Goal: Check status: Check status

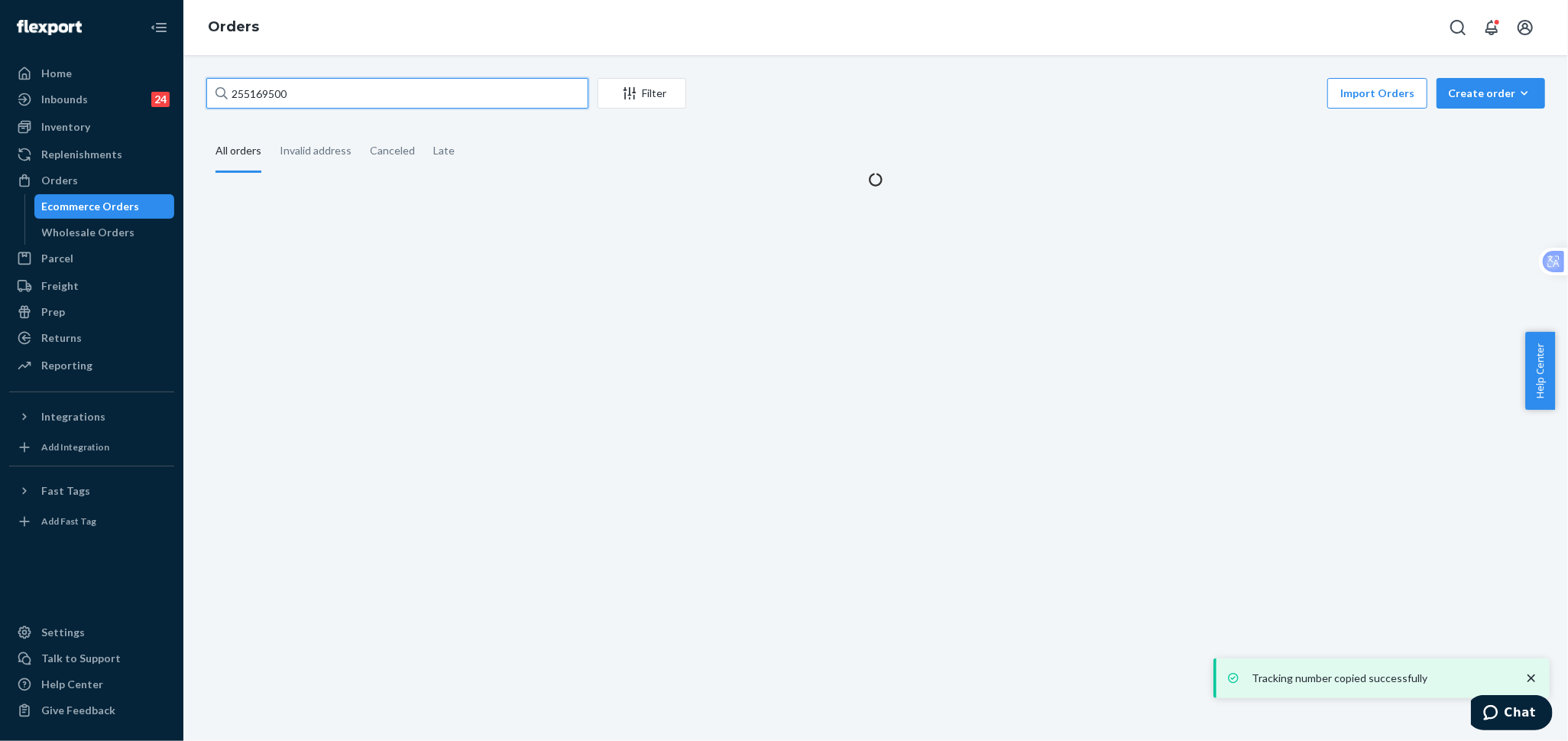
click at [384, 82] on input "255169500" at bounding box center [397, 93] width 382 height 30
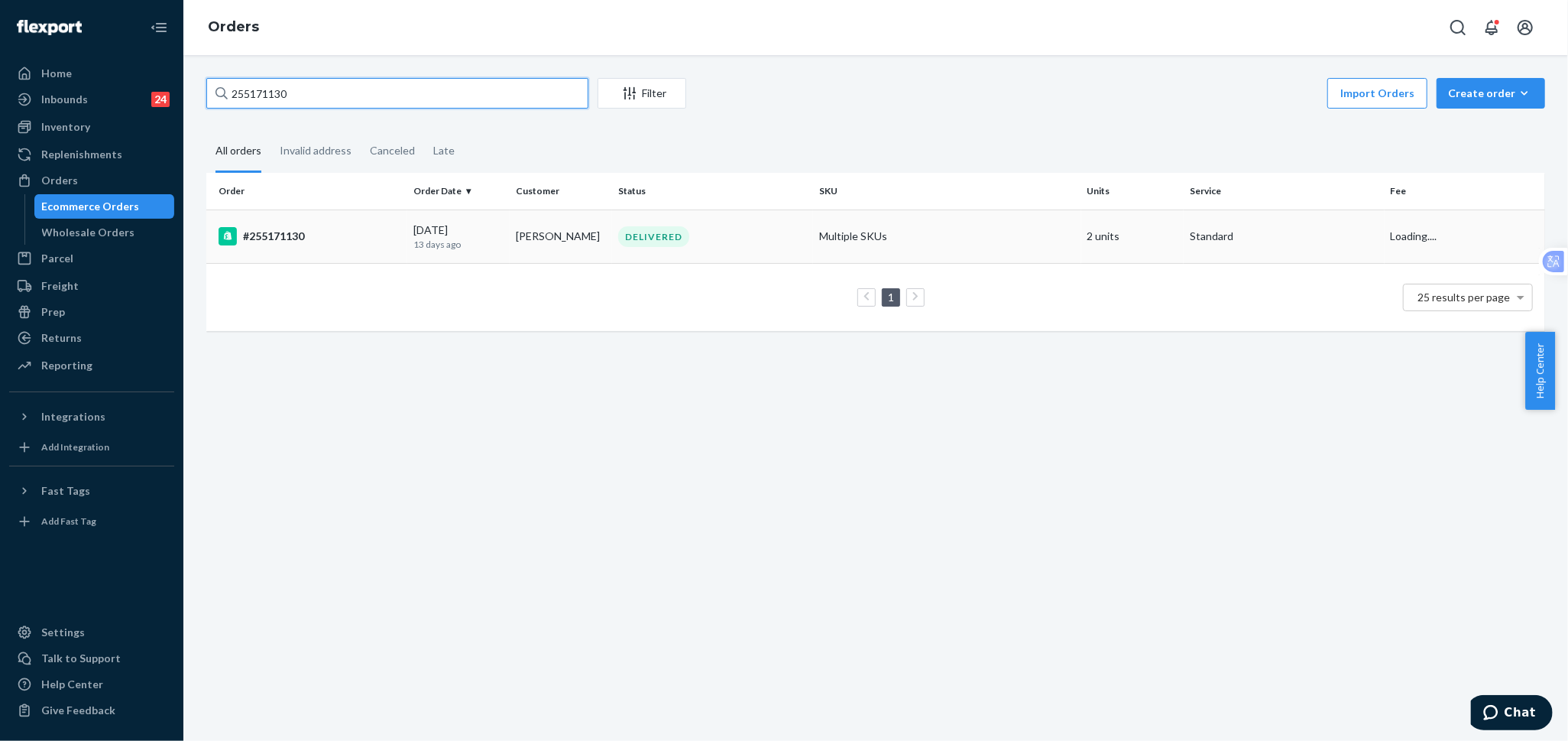
type input "255171130"
click at [402, 243] on td "#255171130" at bounding box center [306, 236] width 201 height 53
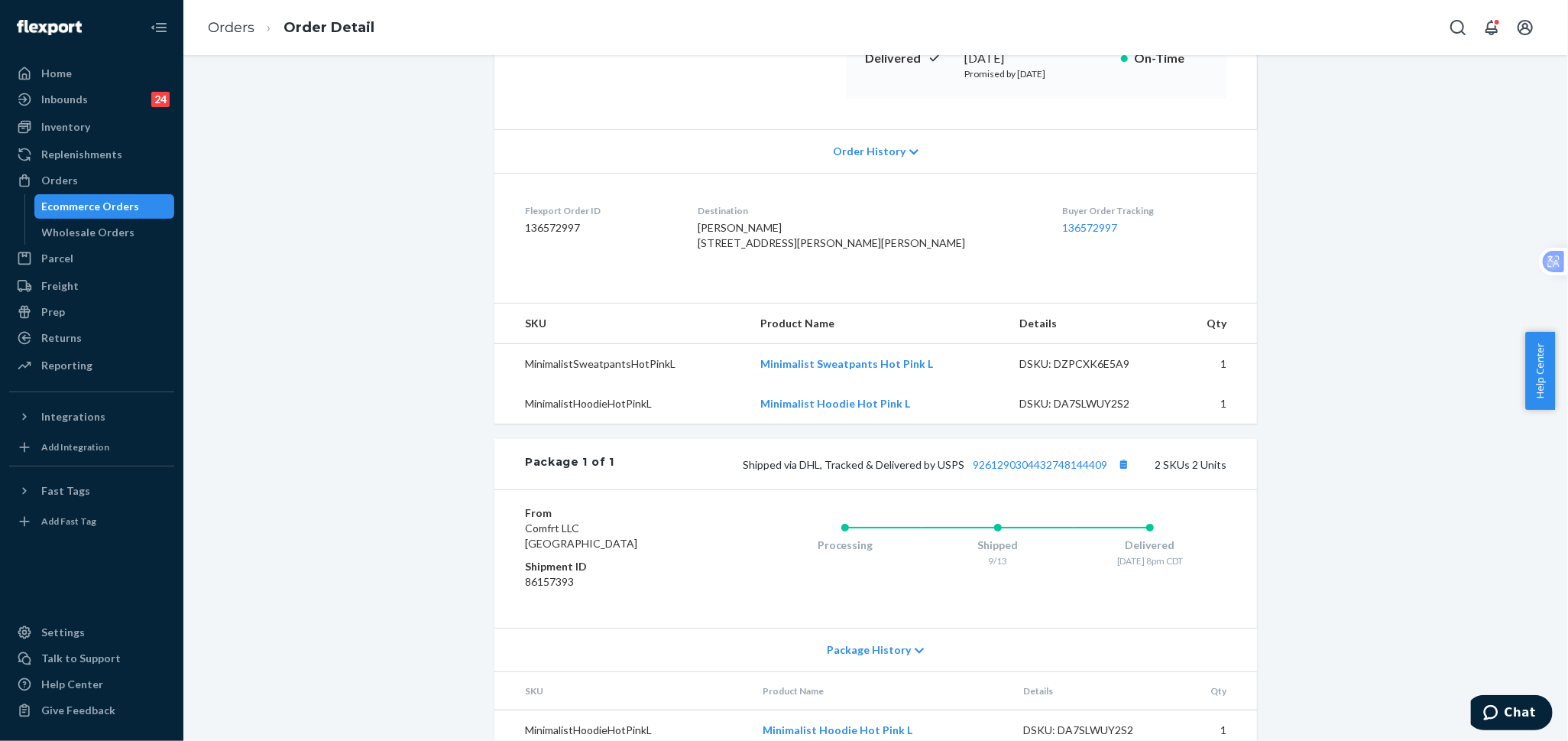
scroll to position [352, 0]
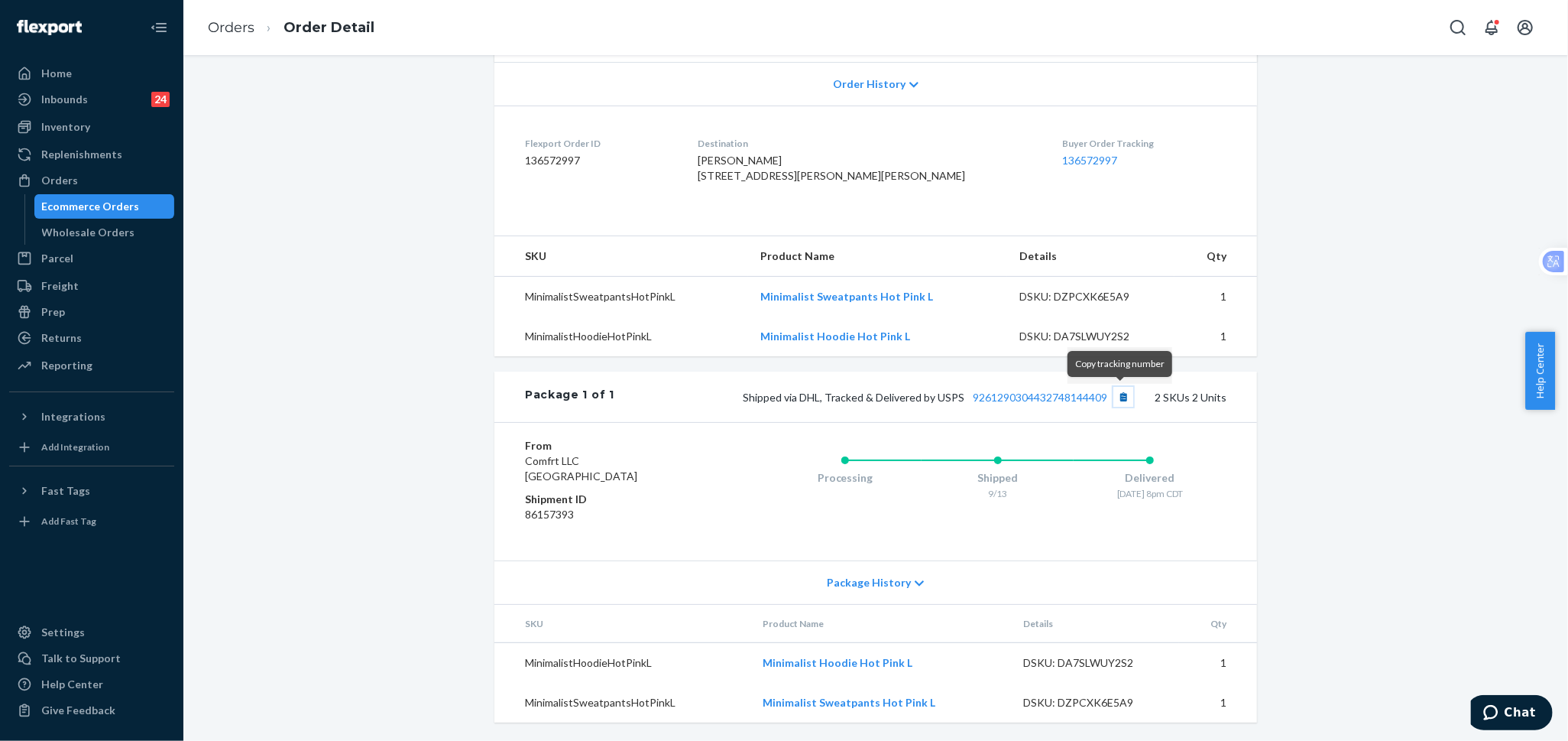
click at [1120, 399] on button "Copy tracking number" at bounding box center [1124, 397] width 20 height 20
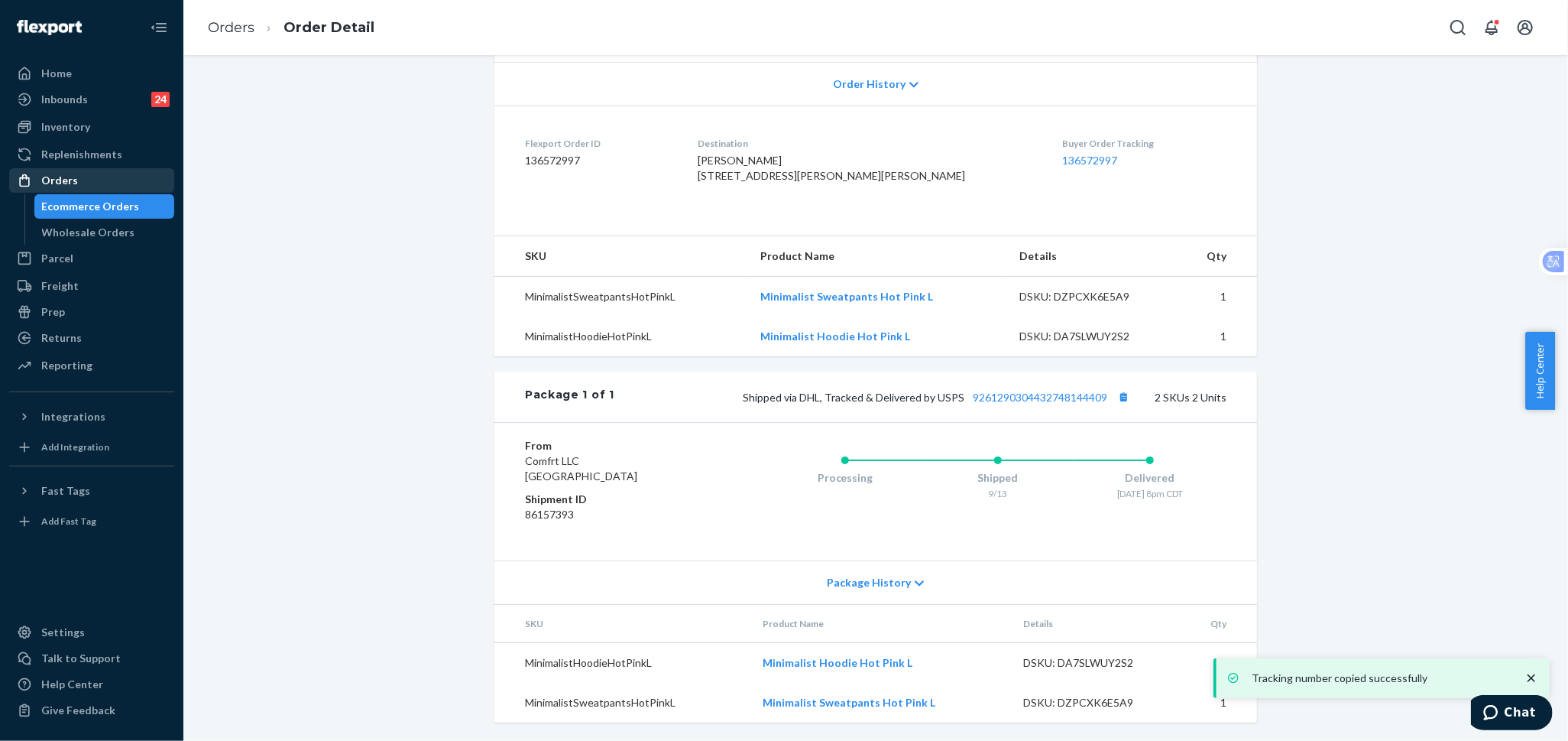
click at [67, 186] on div "Orders" at bounding box center [59, 180] width 37 height 16
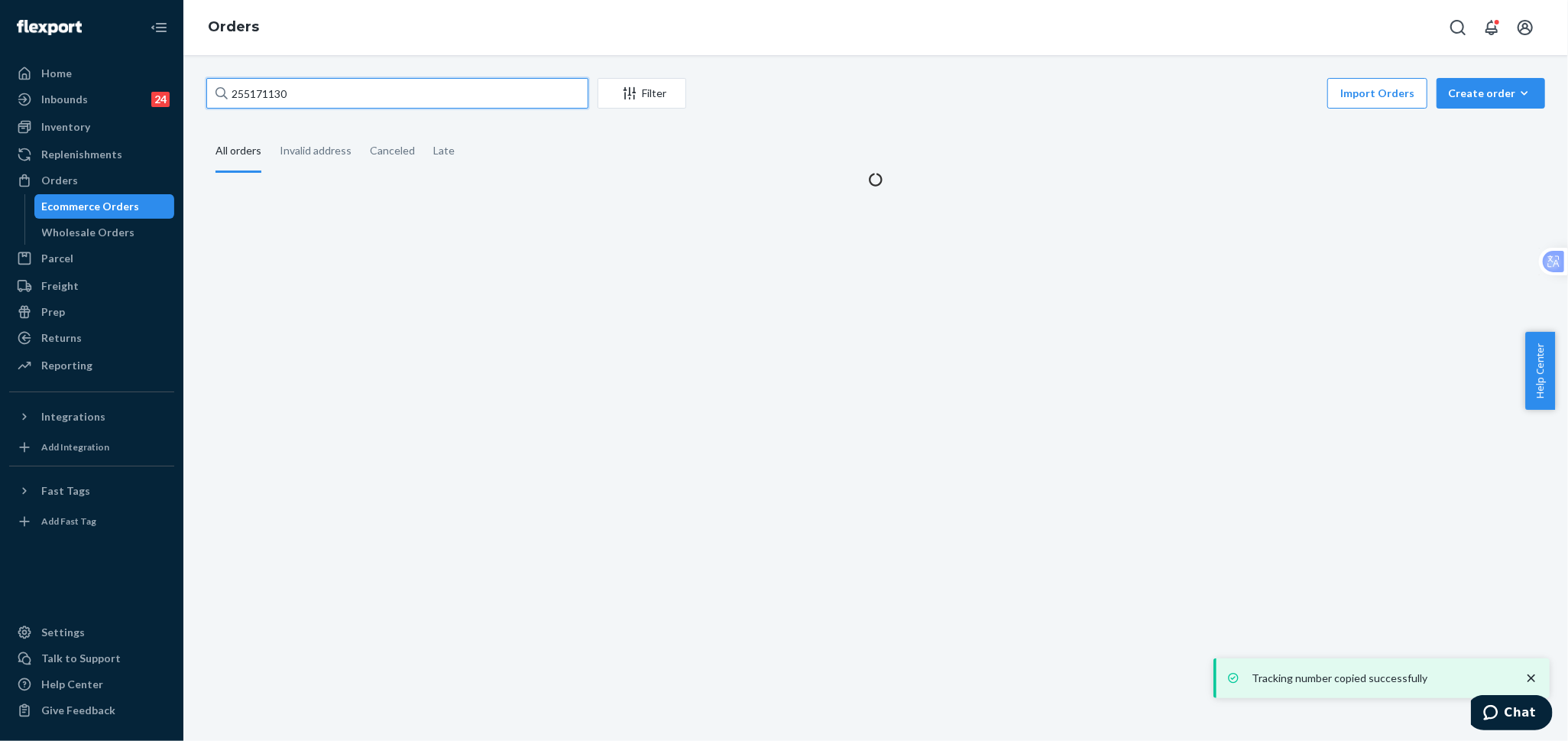
click at [392, 99] on input "255171130" at bounding box center [397, 93] width 382 height 30
paste input "4211"
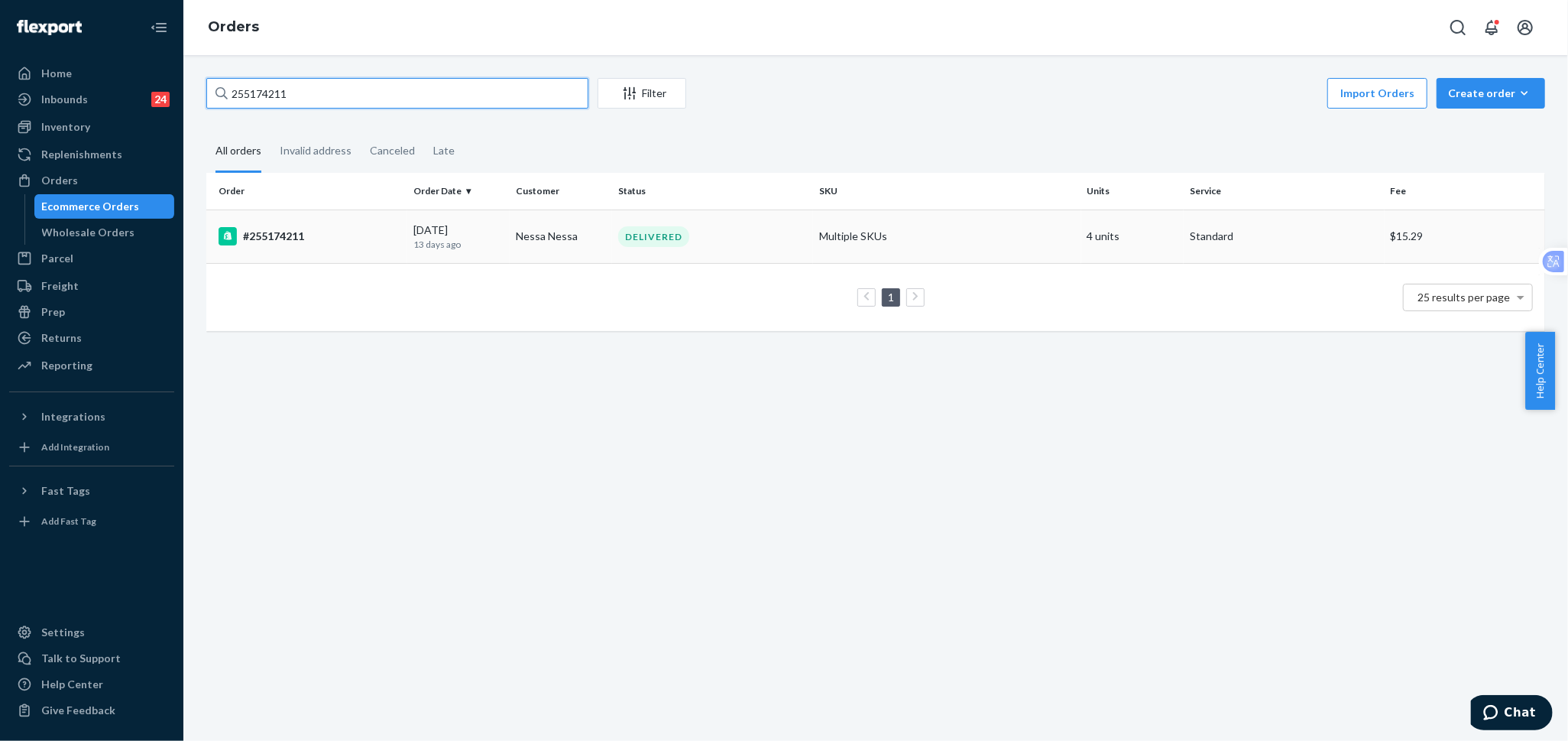
type input "255174211"
click at [441, 231] on div "[DATE] [DATE]" at bounding box center [458, 237] width 90 height 28
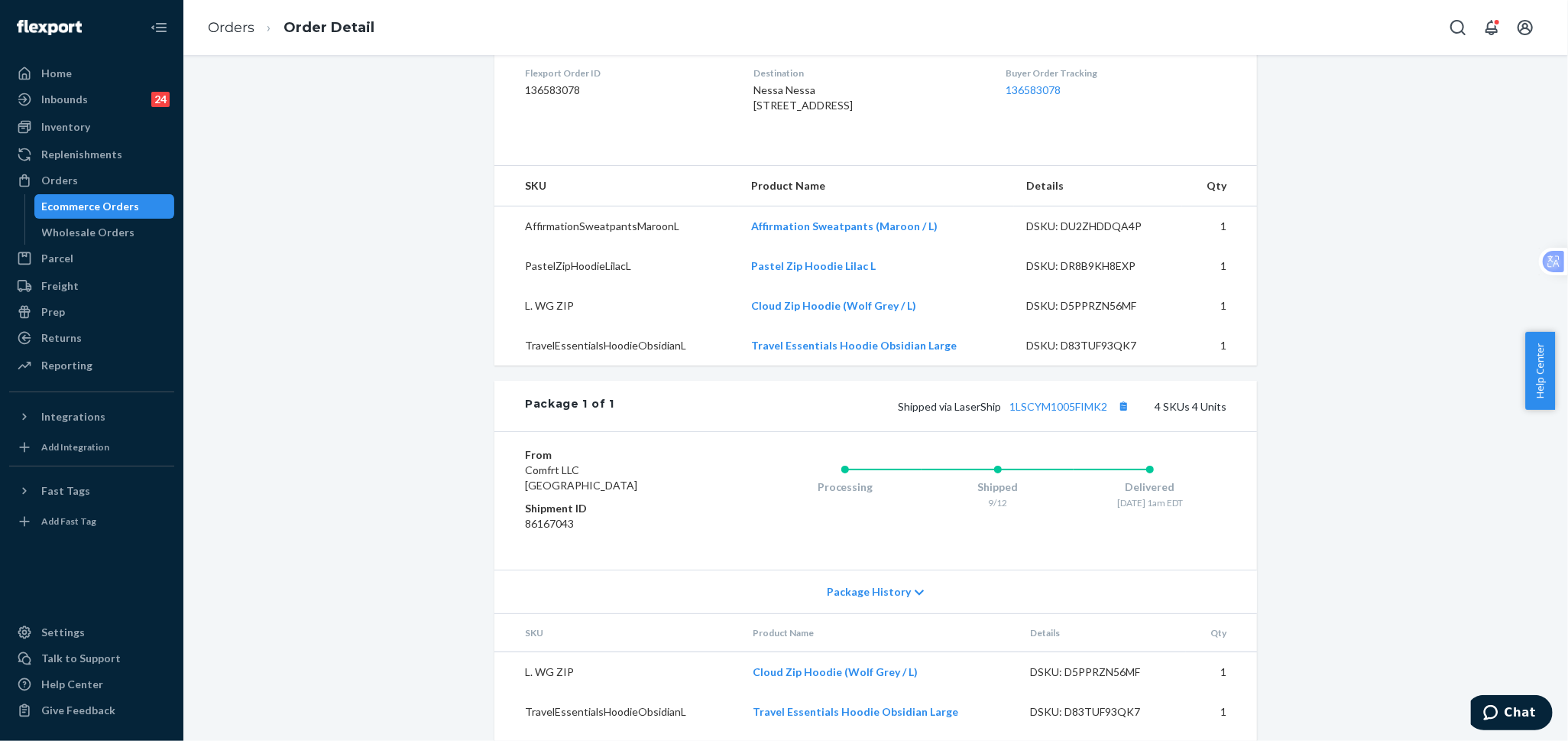
scroll to position [341, 0]
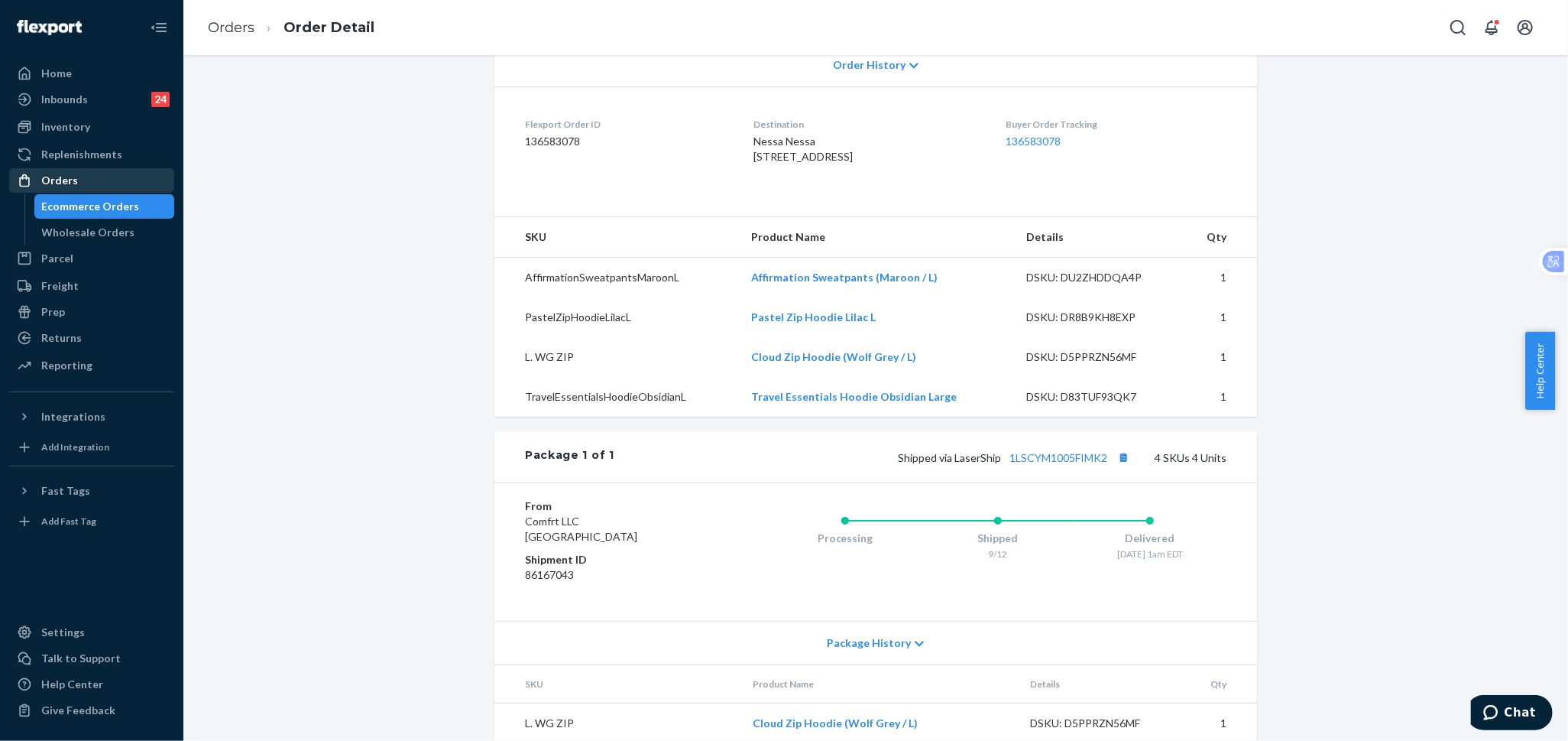
click at [126, 190] on div "Orders" at bounding box center [91, 181] width 162 height 21
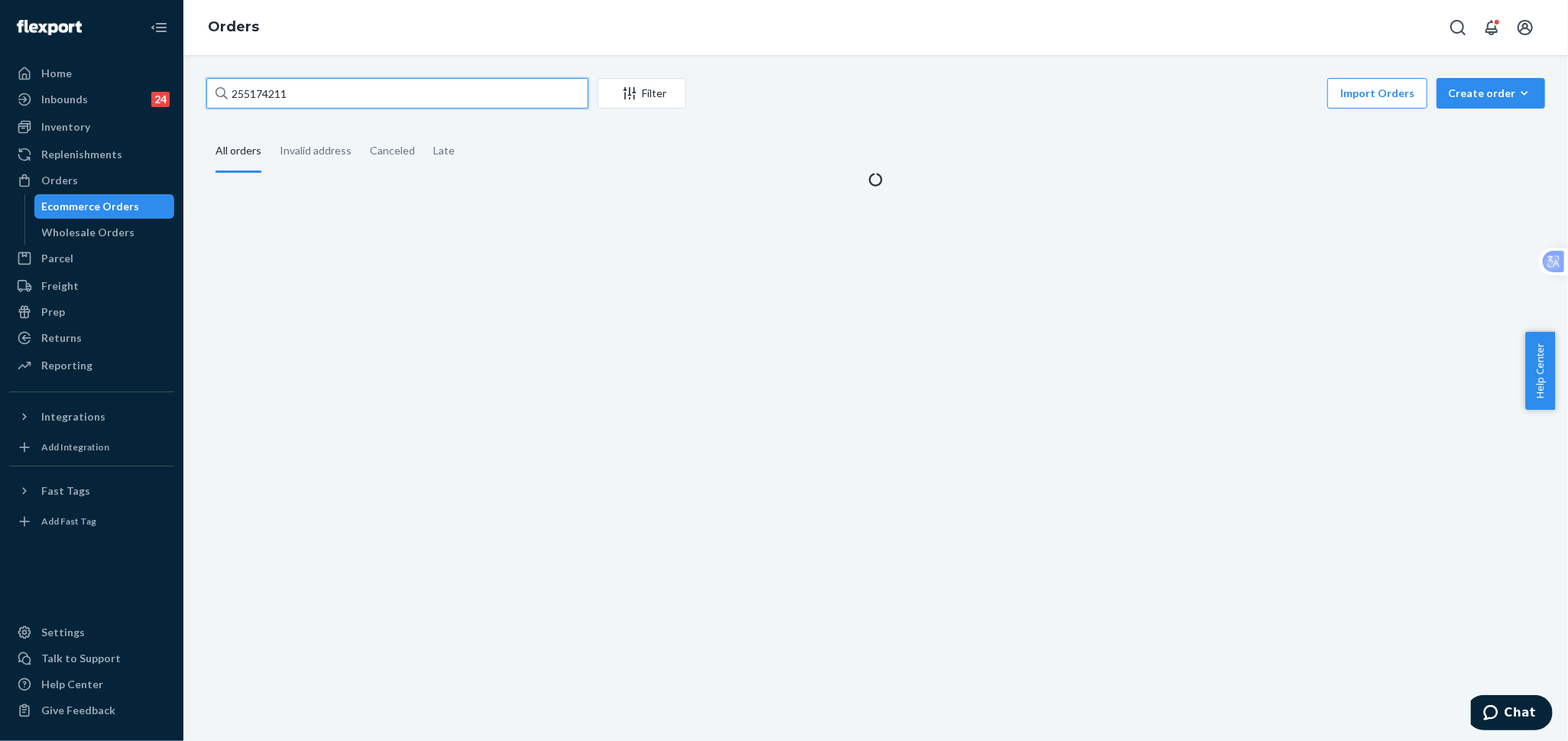
click at [497, 100] on input "255174211" at bounding box center [397, 93] width 382 height 30
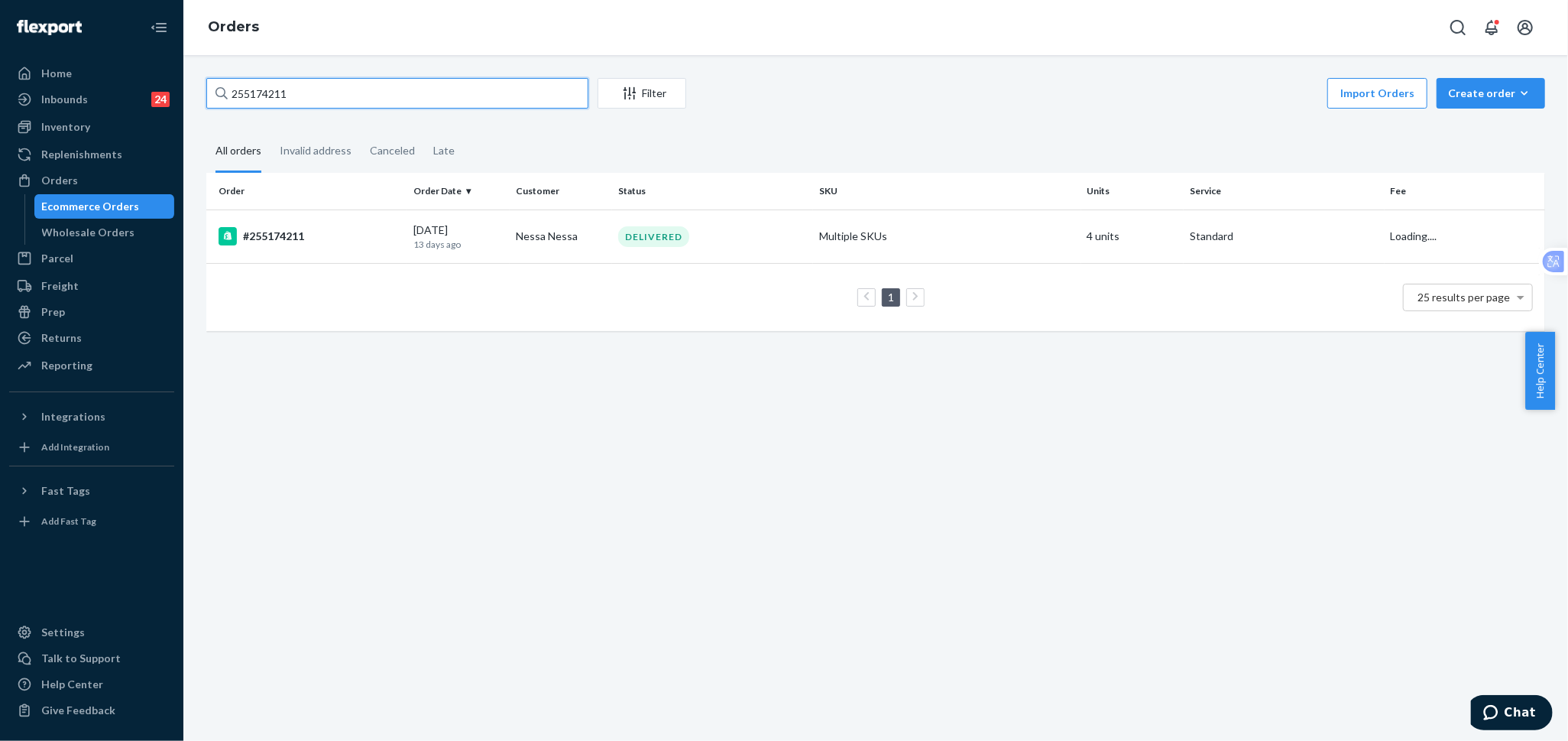
paste input "283149"
type input "255283149"
click at [546, 234] on td "[PERSON_NAME]" at bounding box center [561, 236] width 103 height 53
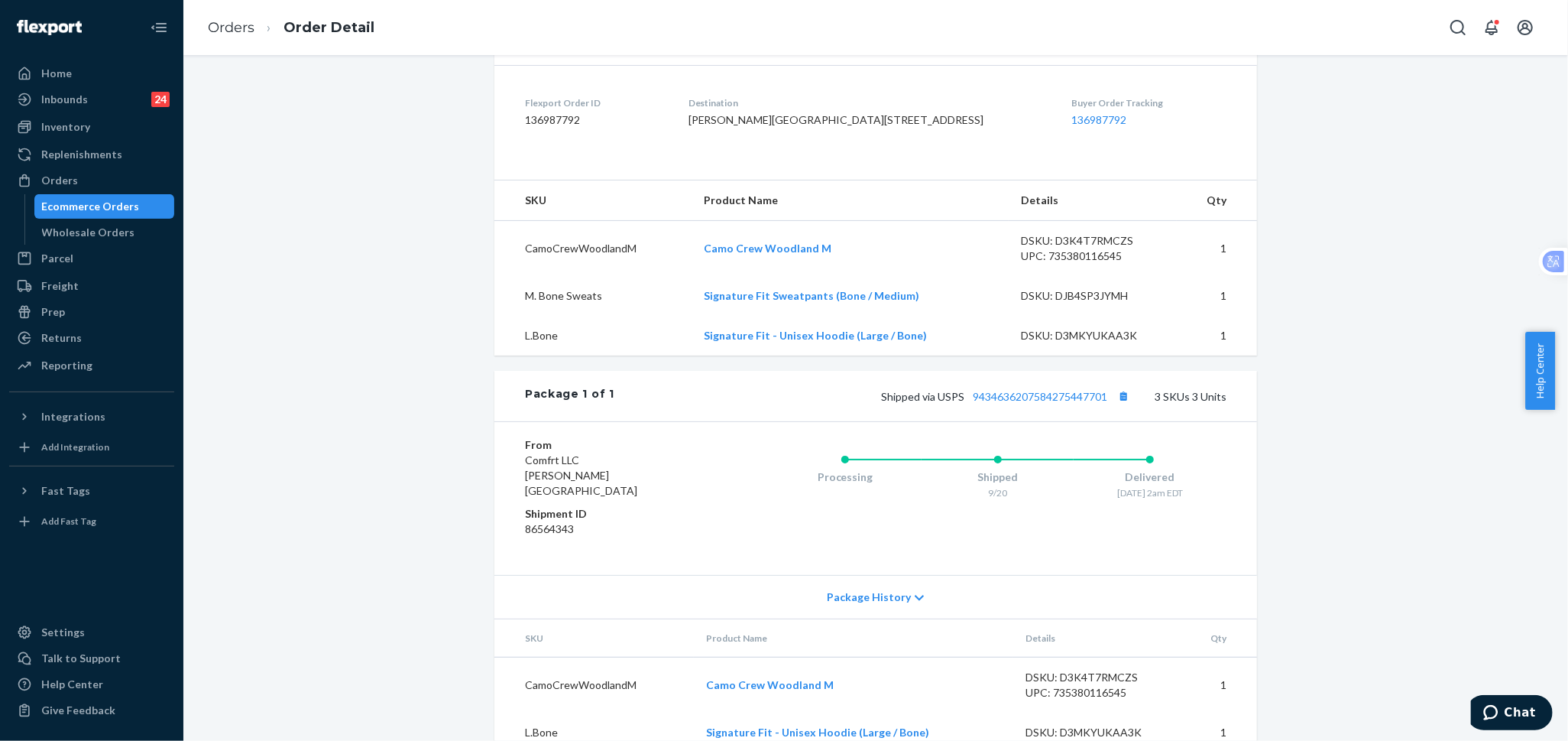
scroll to position [424, 0]
click at [104, 185] on div "Orders" at bounding box center [91, 181] width 162 height 21
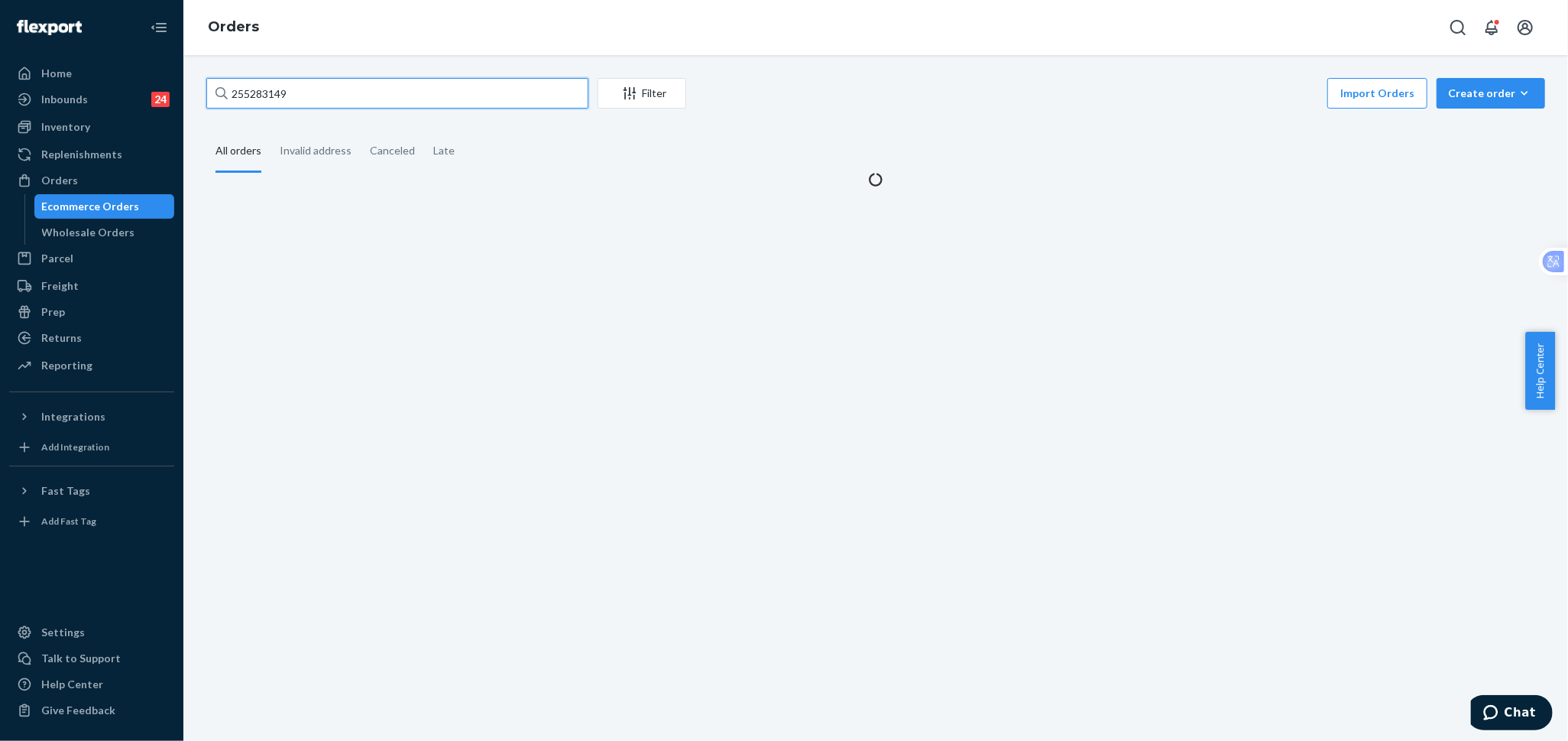
click at [407, 96] on input "255283149" at bounding box center [397, 93] width 382 height 30
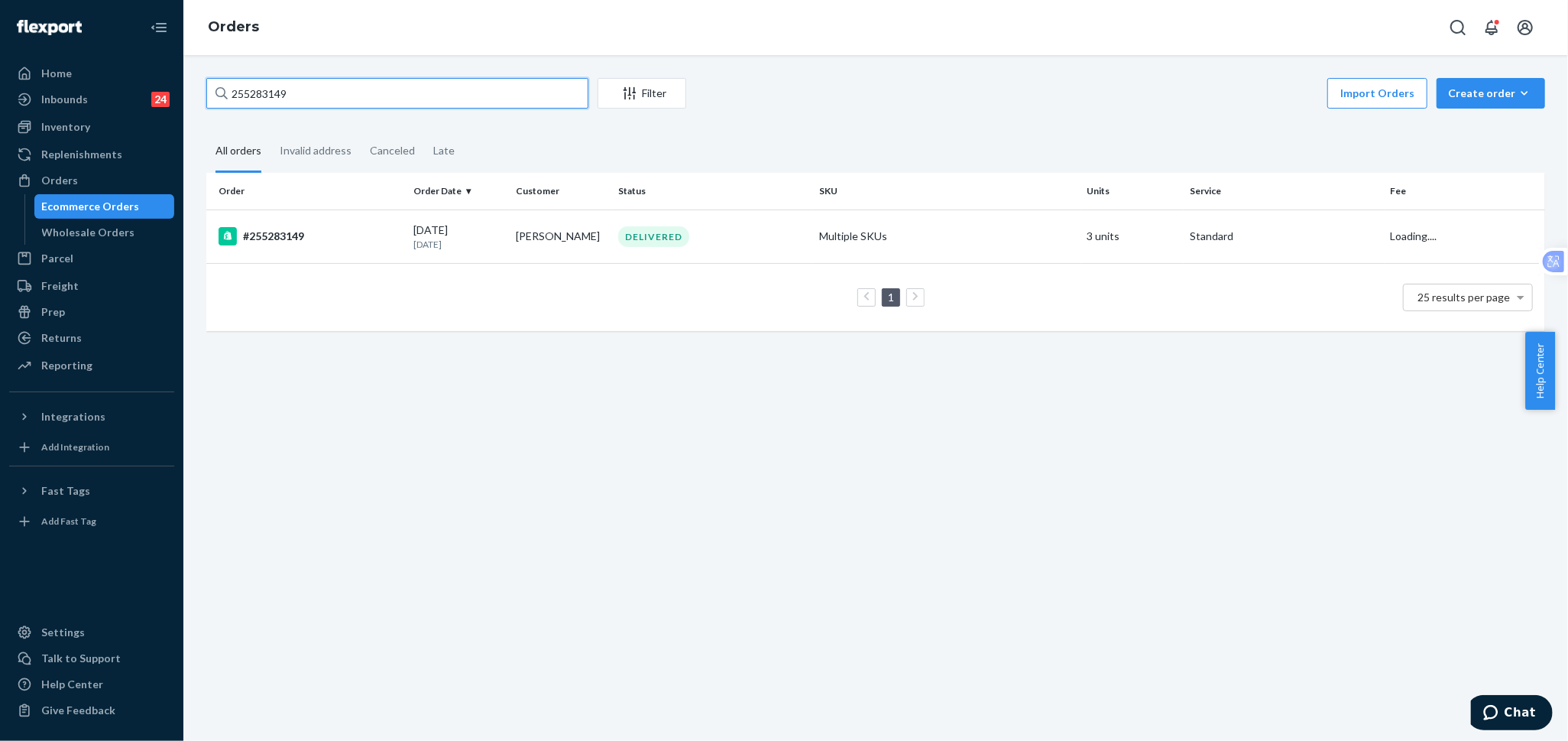
paste input "50704"
type input "255250704"
click at [488, 234] on div "[DATE] [DATE]" at bounding box center [458, 237] width 90 height 28
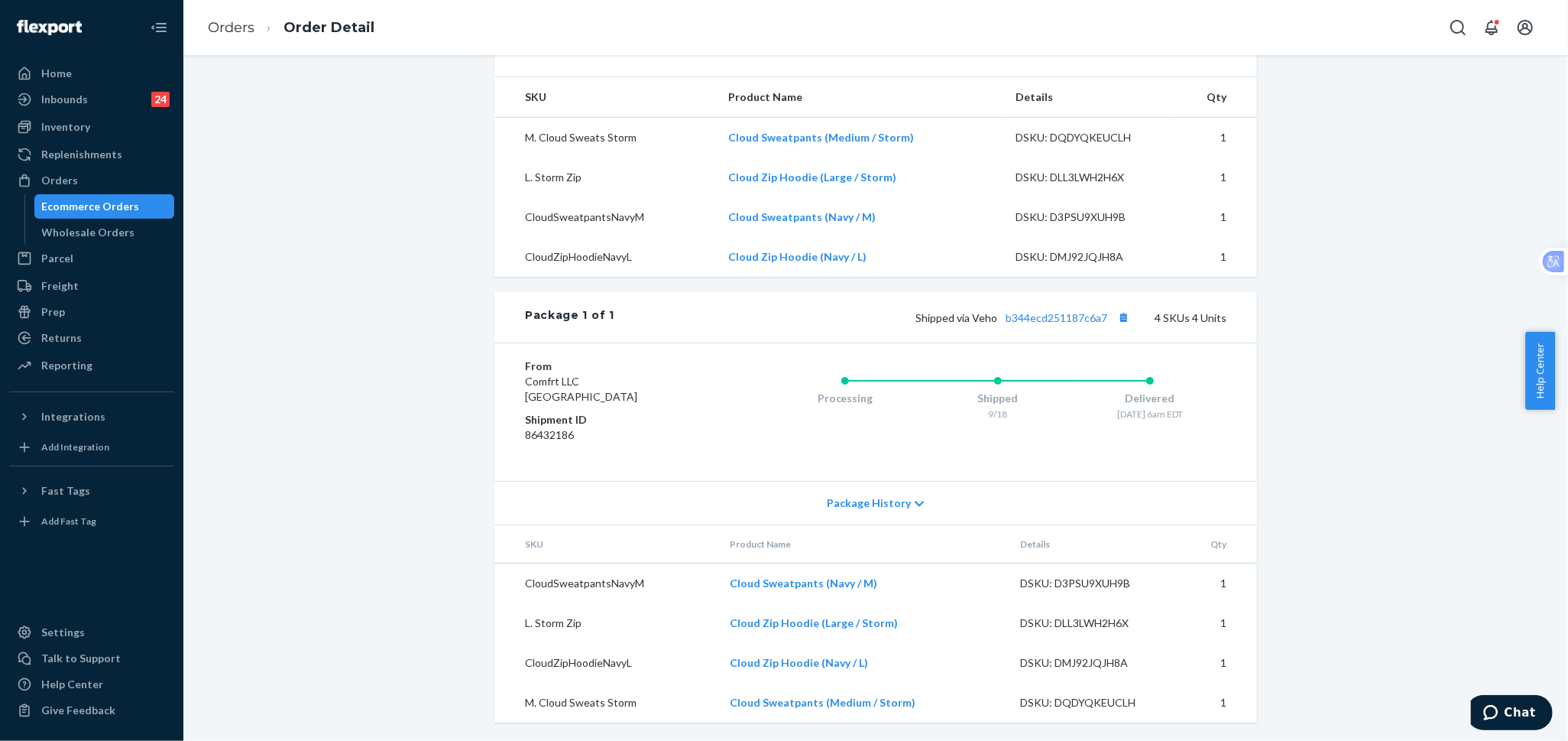
scroll to position [530, 0]
click at [86, 181] on div "Orders" at bounding box center [91, 181] width 162 height 21
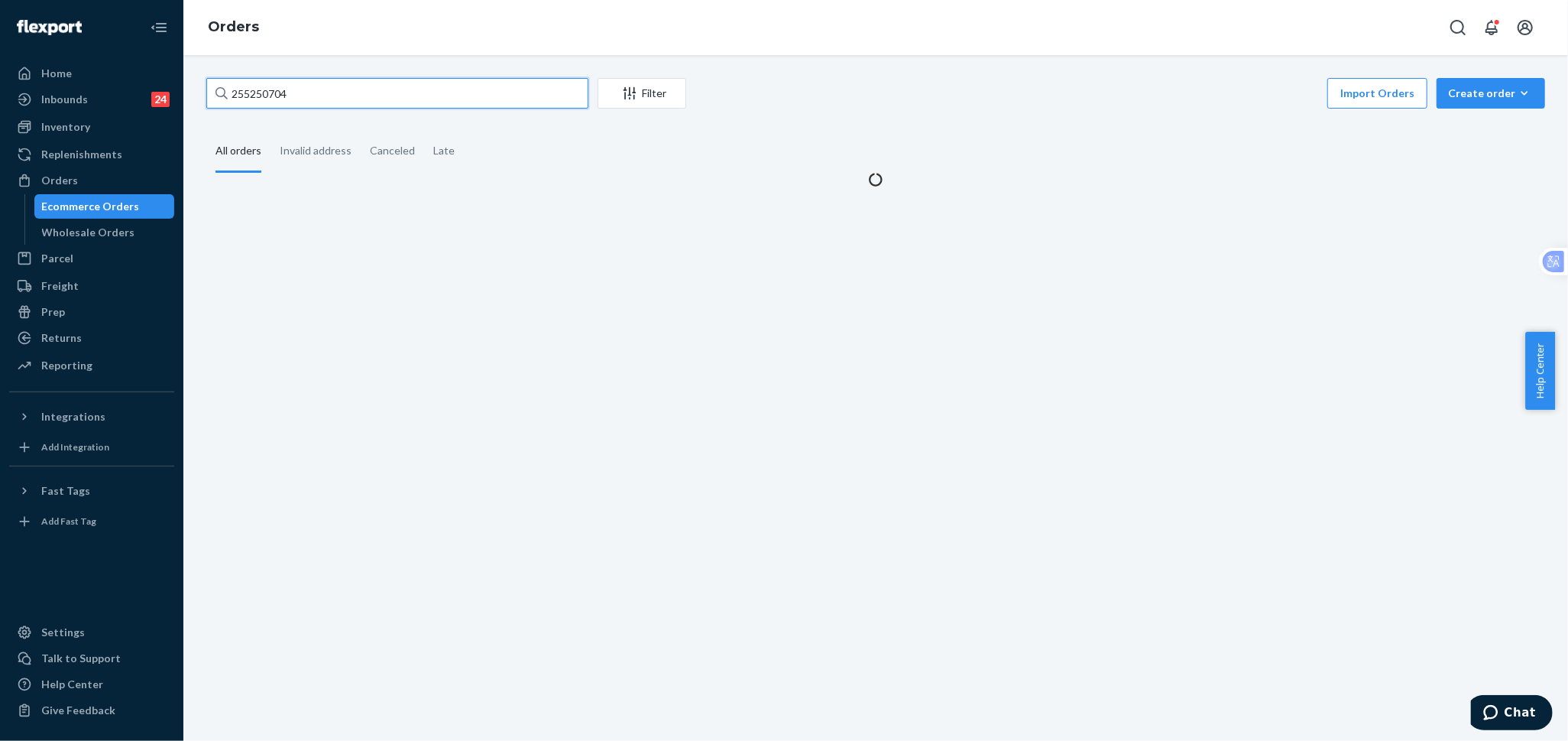
click at [302, 85] on input "255250704" at bounding box center [397, 93] width 382 height 30
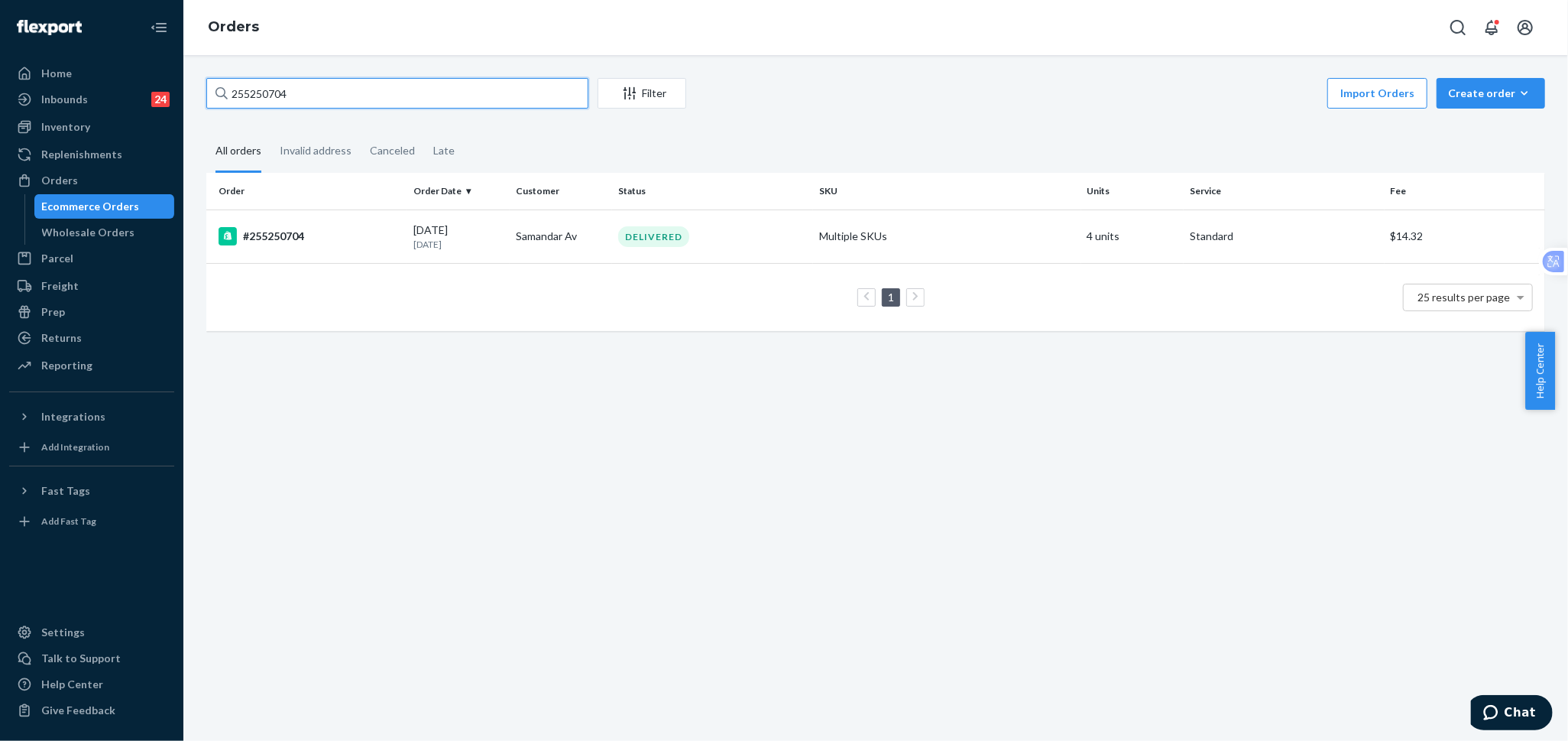
paste input "3685528"
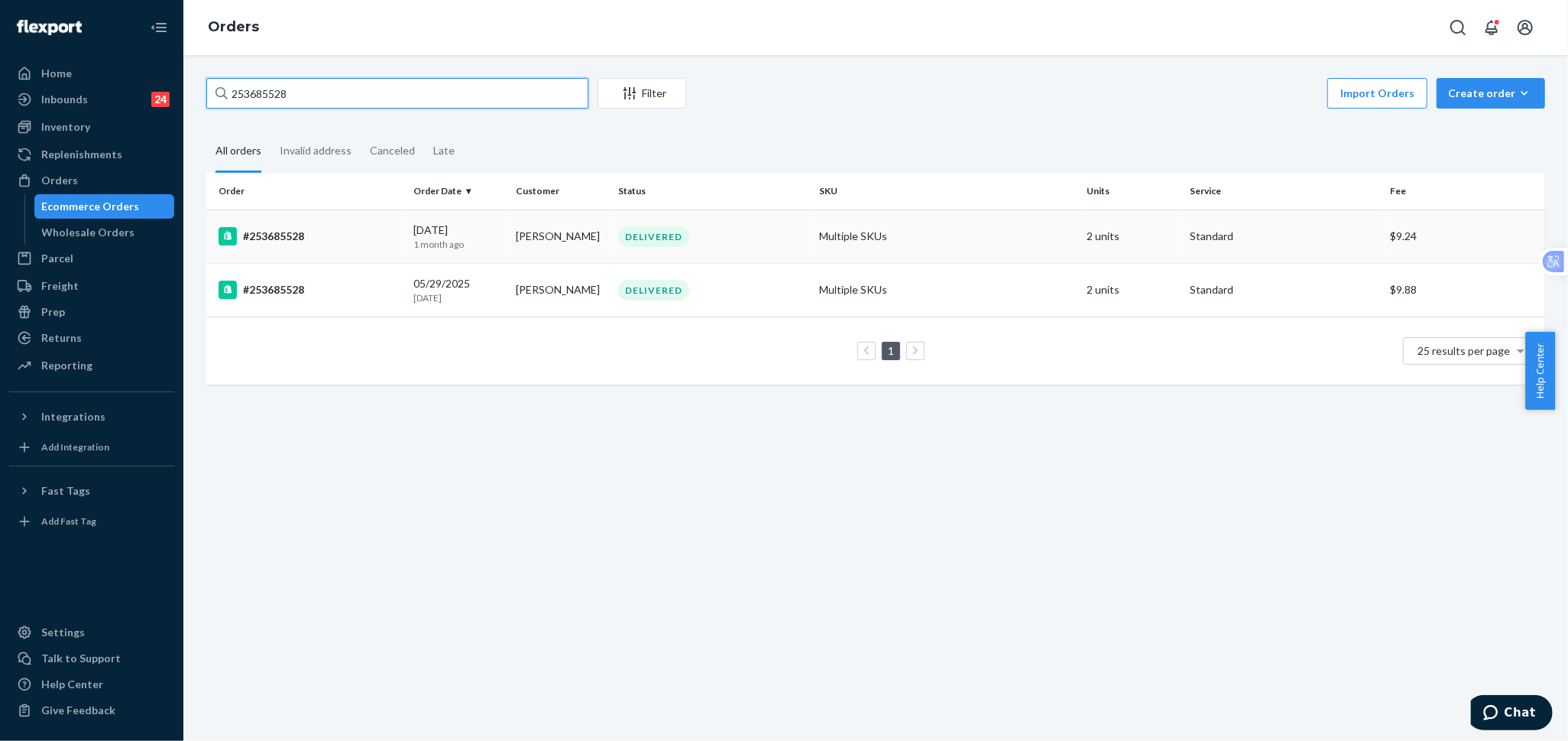
type input "253685528"
click at [352, 228] on div "#253685528" at bounding box center [310, 236] width 182 height 18
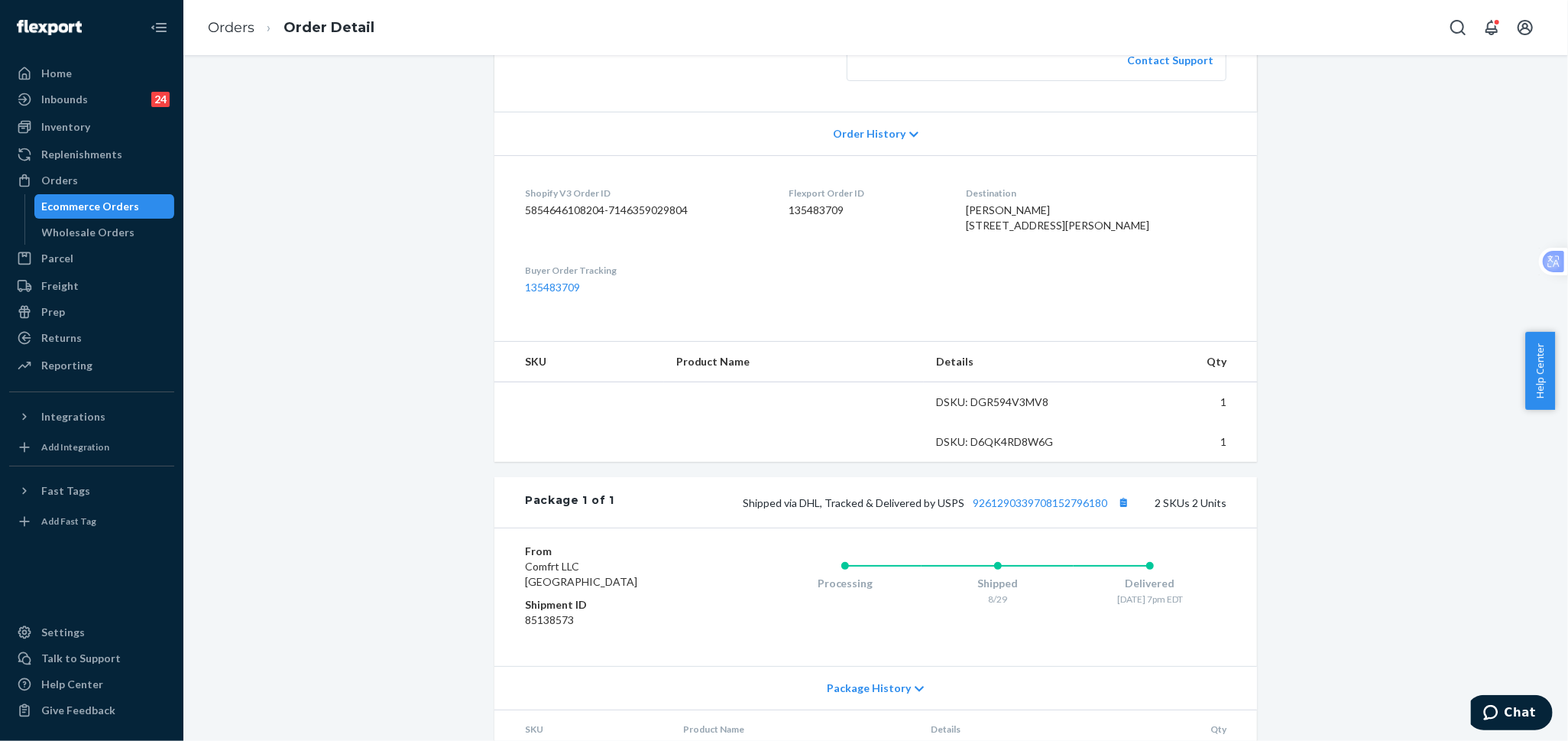
scroll to position [469, 0]
